Goal: Information Seeking & Learning: Find contact information

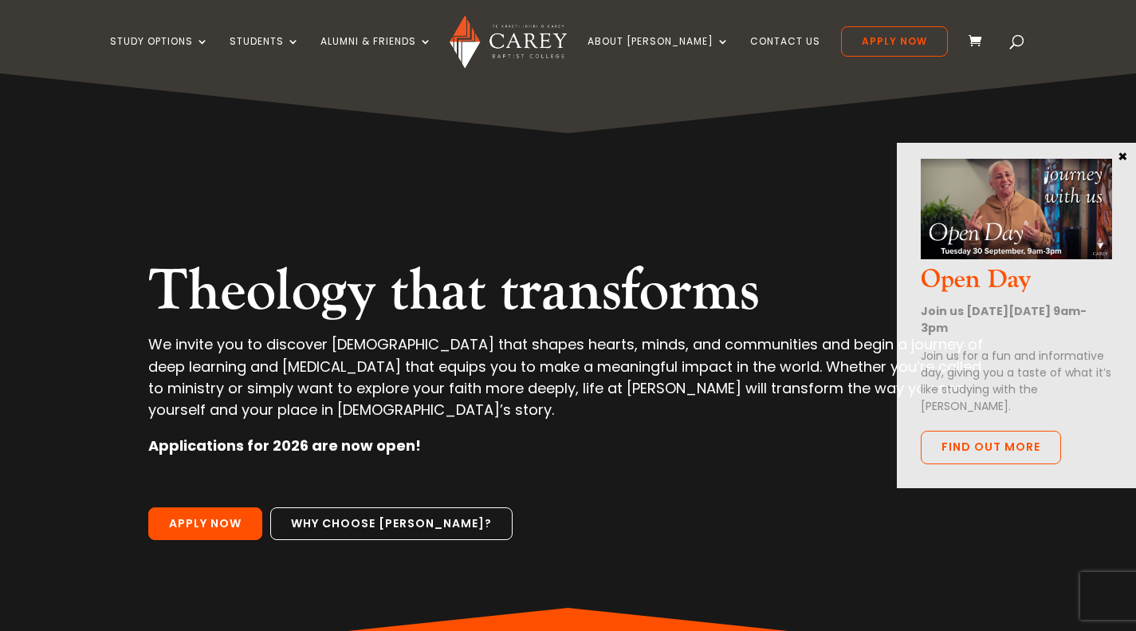
click at [654, 41] on link "About [PERSON_NAME]" at bounding box center [658, 54] width 142 height 37
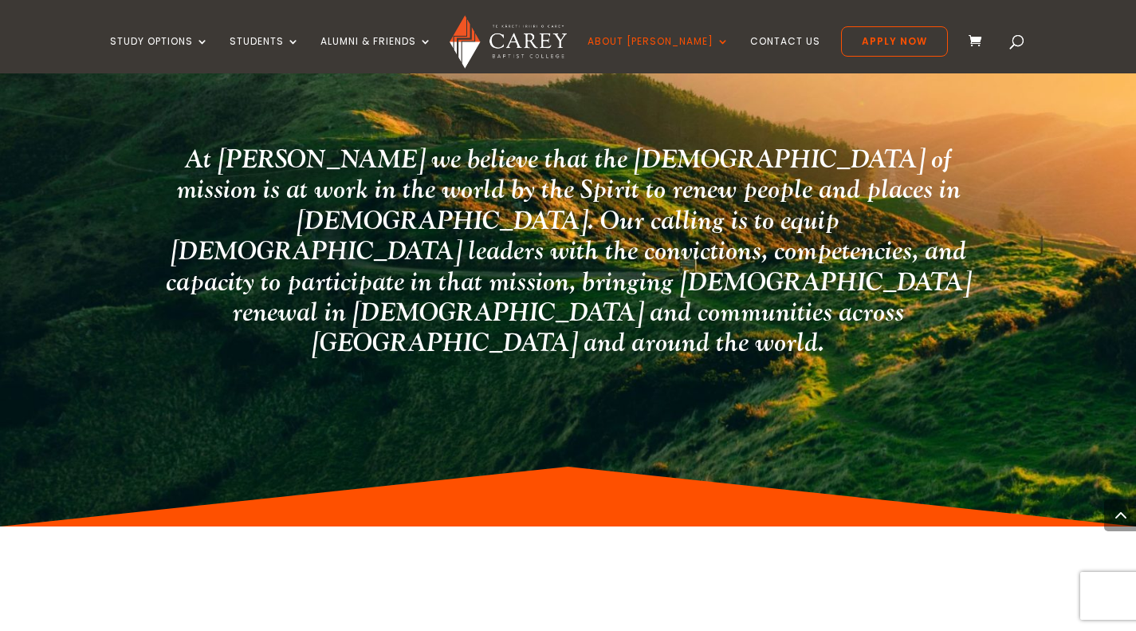
scroll to position [4544, 0]
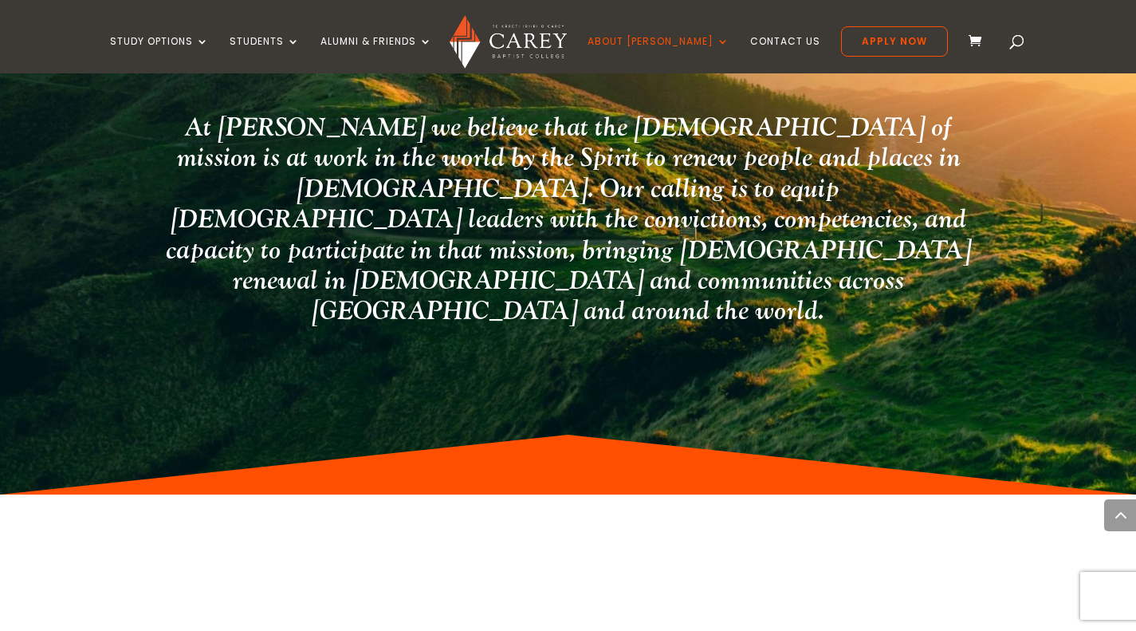
click at [662, 150] on link "Staff" at bounding box center [710, 155] width 239 height 26
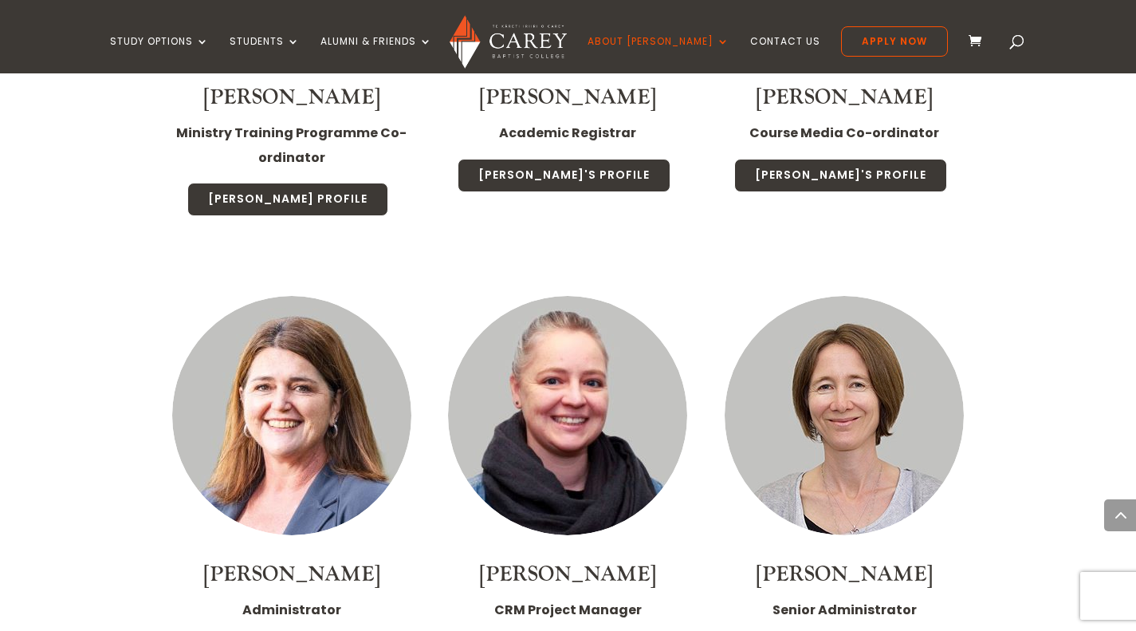
scroll to position [5659, 0]
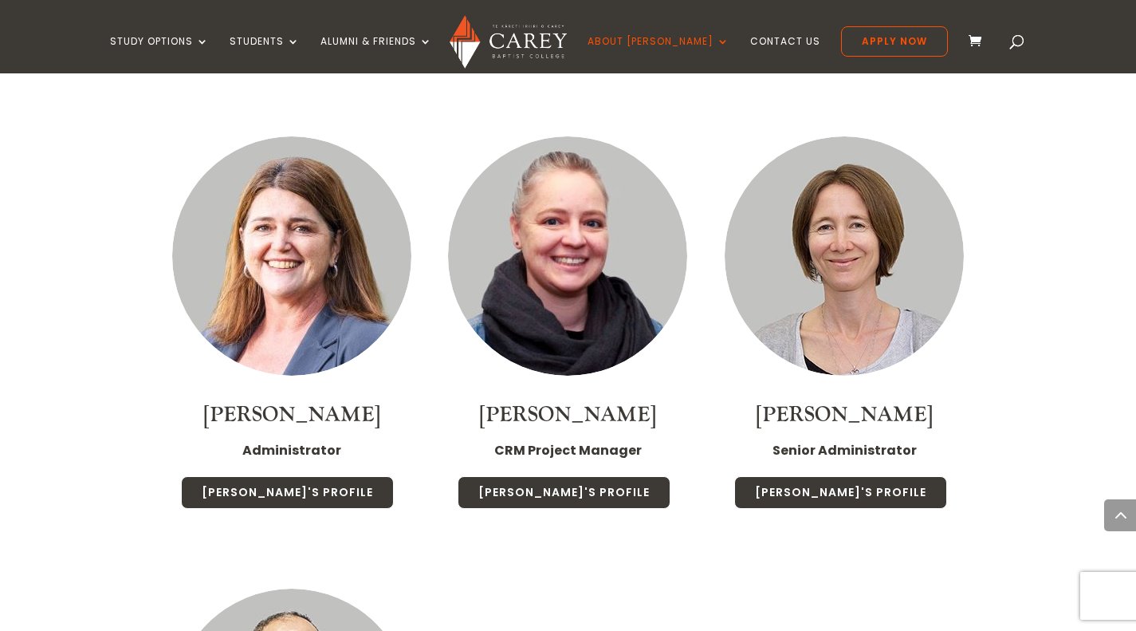
click at [562, 476] on link "[PERSON_NAME]'s Profile" at bounding box center [564, 492] width 213 height 33
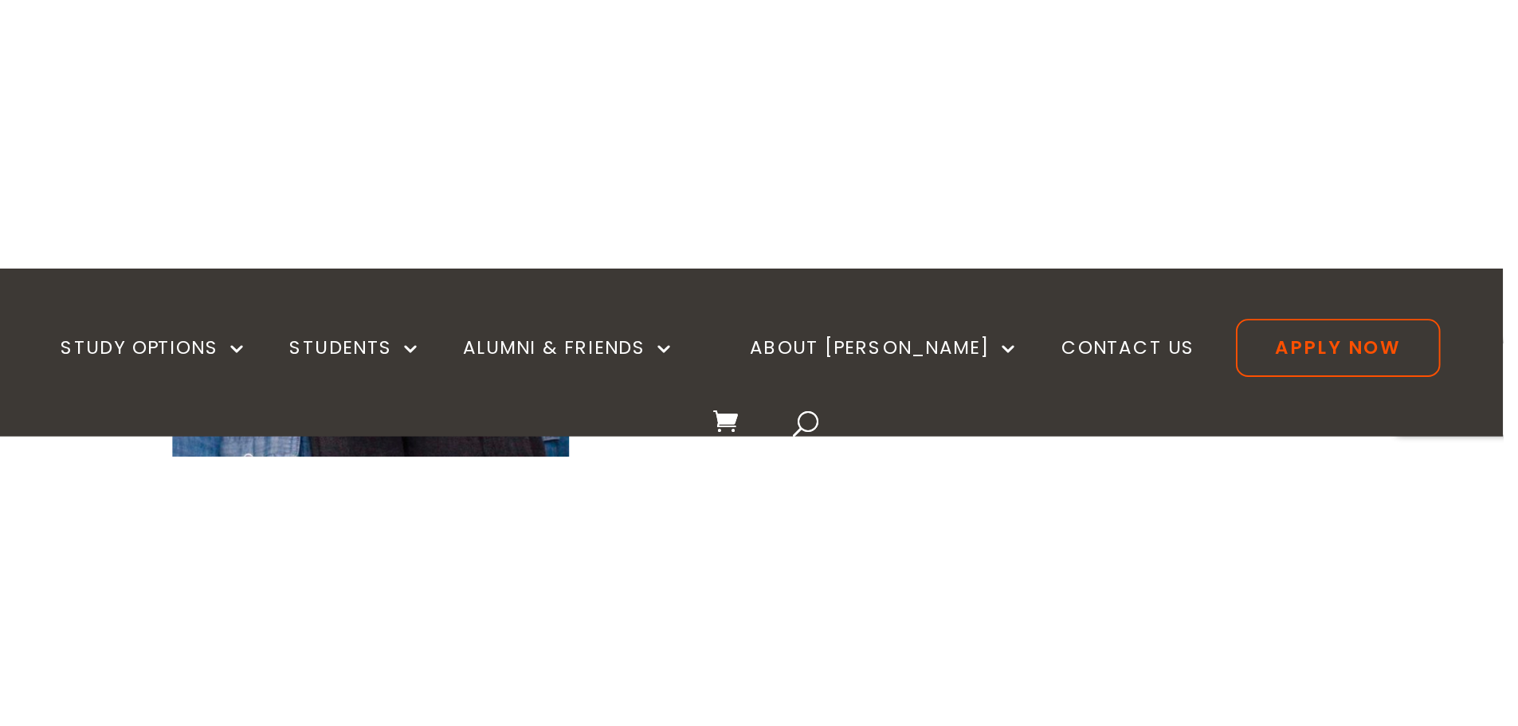
scroll to position [638, 0]
